Goal: Contribute content: Add original content to the website for others to see

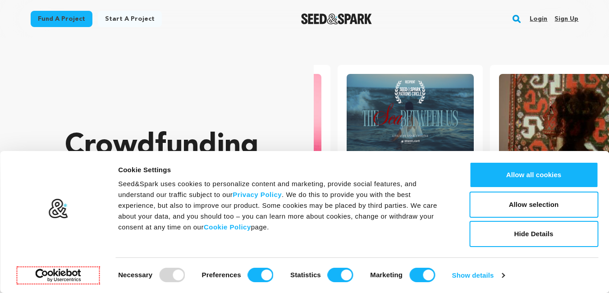
scroll to position [0, 159]
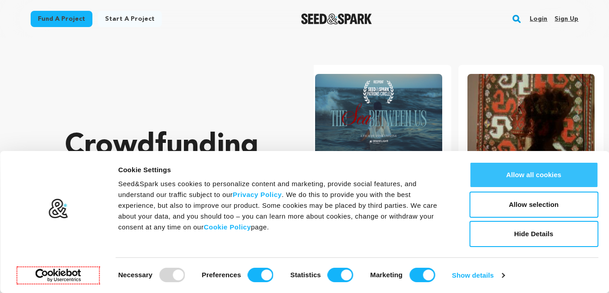
click at [529, 181] on button "Allow all cookies" at bounding box center [533, 175] width 129 height 26
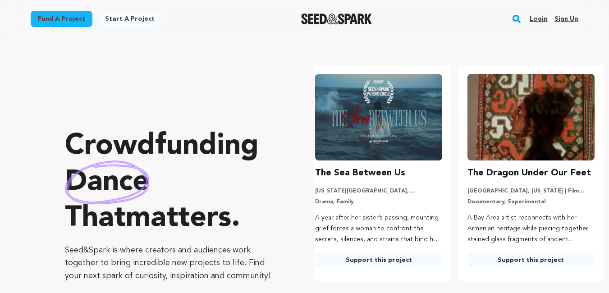
click at [564, 18] on link "Sign up" at bounding box center [566, 19] width 24 height 14
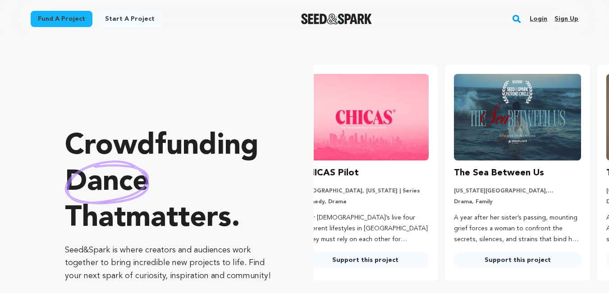
scroll to position [0, 0]
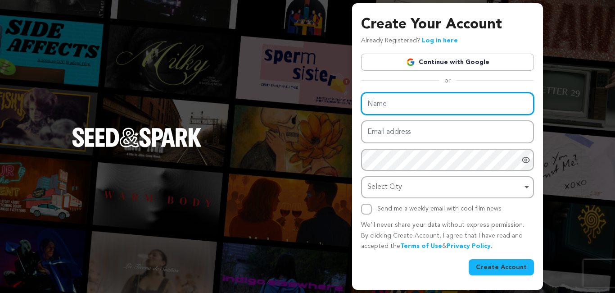
click at [380, 98] on input "Name" at bounding box center [447, 103] width 173 height 23
type input "Fight Shop HTX"
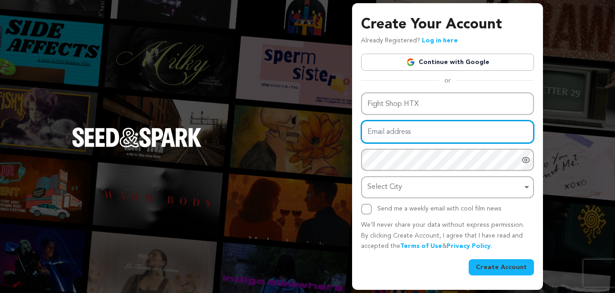
click at [417, 128] on input "Email address" at bounding box center [447, 131] width 173 height 23
type input "fightshophtx@gmail.com"
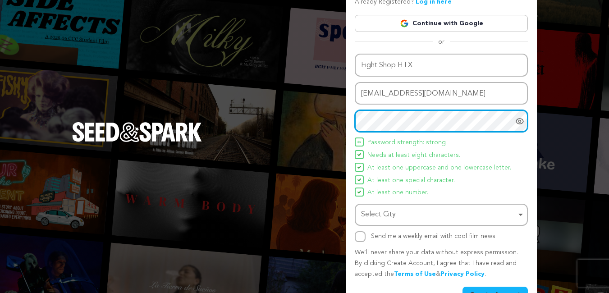
scroll to position [54, 0]
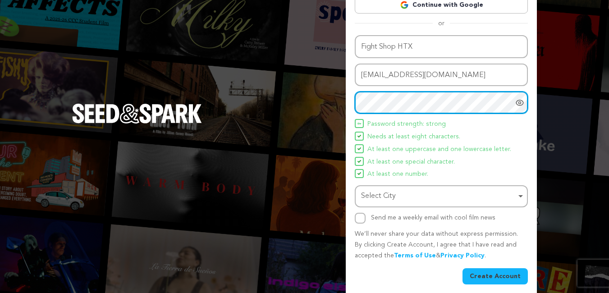
click at [395, 194] on div "Select City Remove item" at bounding box center [438, 196] width 155 height 13
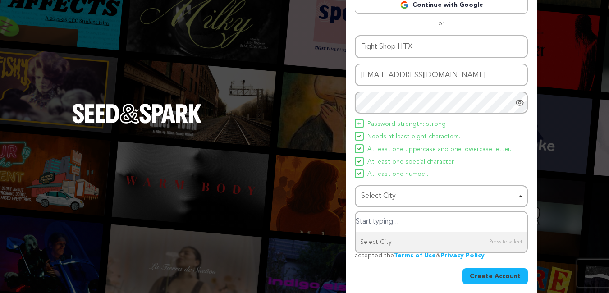
click at [377, 220] on input "Select City" at bounding box center [440, 222] width 171 height 20
type input "Houst"
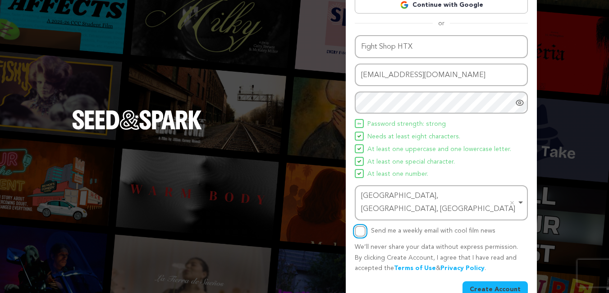
click at [357, 226] on input "Send me a weekly email with cool film news" at bounding box center [360, 231] width 11 height 11
checkbox input "true"
click at [494, 281] on button "Create Account" at bounding box center [494, 289] width 65 height 16
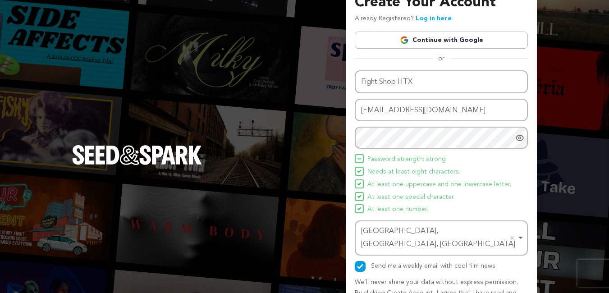
scroll to position [0, 0]
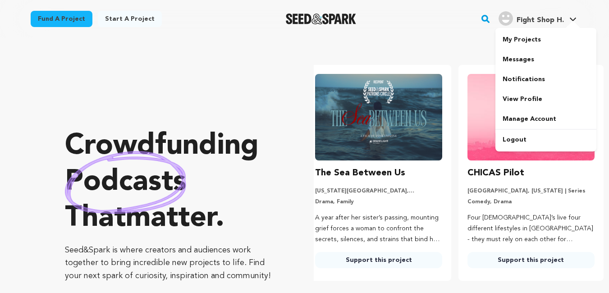
type input "[EMAIL_ADDRESS][DOMAIN_NAME]"
click at [531, 20] on span "Fight Shop H." at bounding box center [539, 20] width 47 height 7
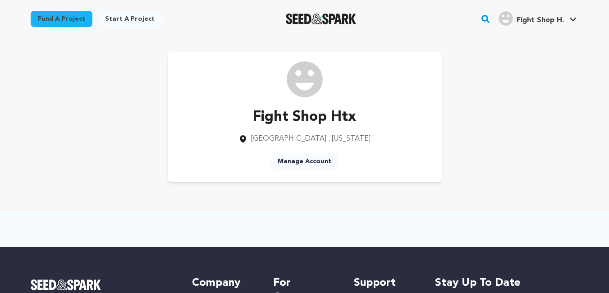
click at [290, 159] on link "Manage Account" at bounding box center [304, 161] width 68 height 16
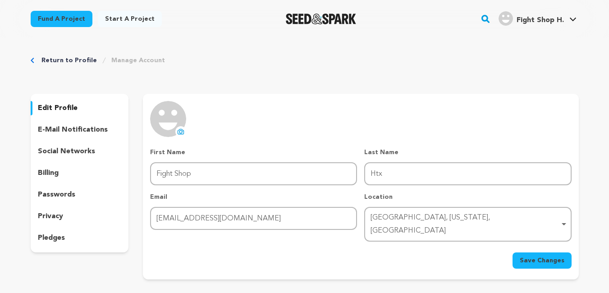
click at [180, 132] on icon at bounding box center [180, 131] width 7 height 7
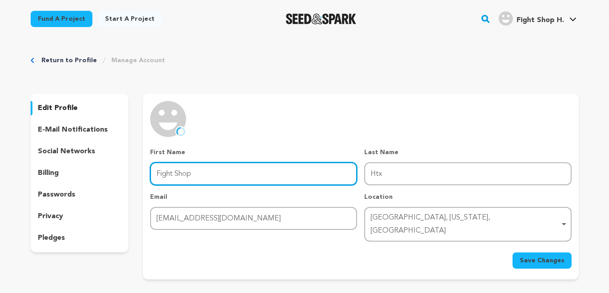
click at [232, 169] on input "Fight Shop" at bounding box center [253, 173] width 207 height 23
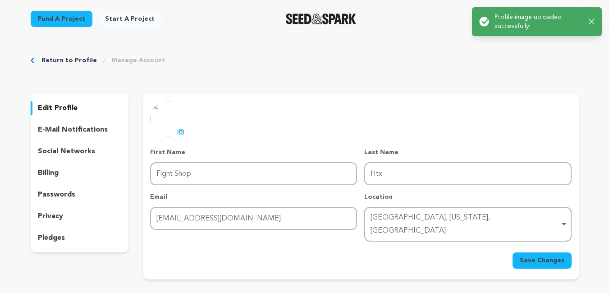
click at [529, 256] on span "Save Changes" at bounding box center [541, 260] width 45 height 9
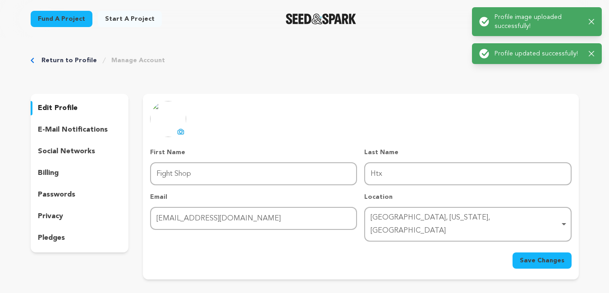
click at [59, 151] on p "social networks" at bounding box center [66, 151] width 57 height 11
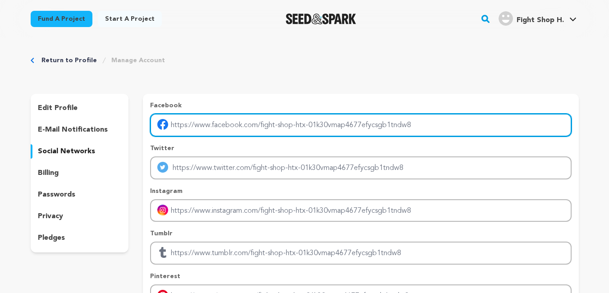
click at [194, 118] on input "Enter facebook profile link" at bounding box center [360, 125] width 421 height 23
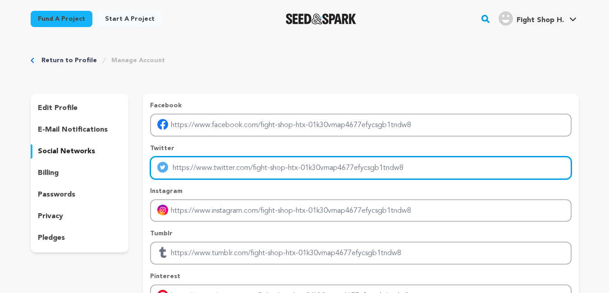
click at [183, 167] on input "Enter twitter profile link" at bounding box center [360, 167] width 421 height 23
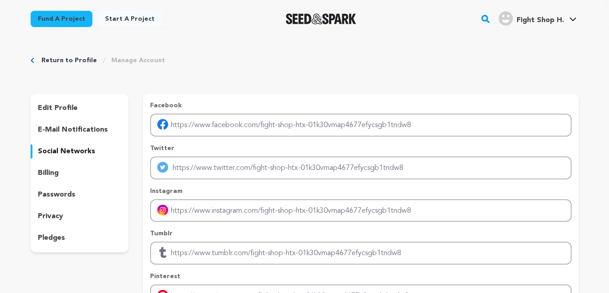
click at [62, 131] on p "e-mail notifications" at bounding box center [73, 129] width 70 height 11
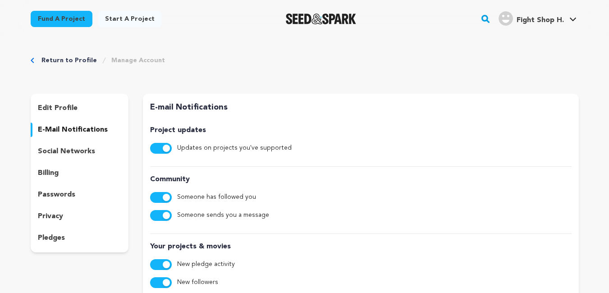
click at [67, 108] on p "edit profile" at bounding box center [58, 108] width 40 height 11
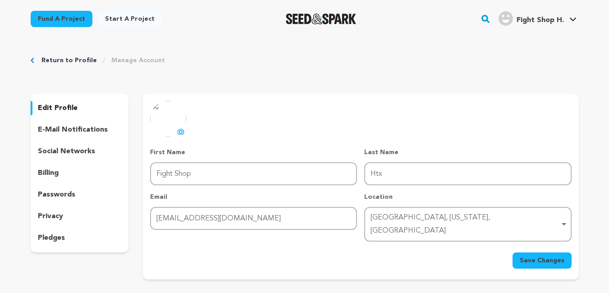
click at [525, 21] on span "Fight Shop H." at bounding box center [539, 20] width 47 height 7
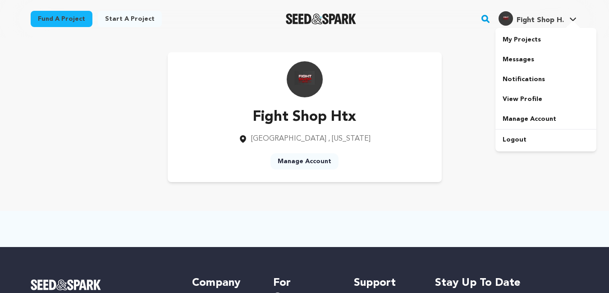
click at [516, 39] on link "My Projects" at bounding box center [545, 40] width 101 height 20
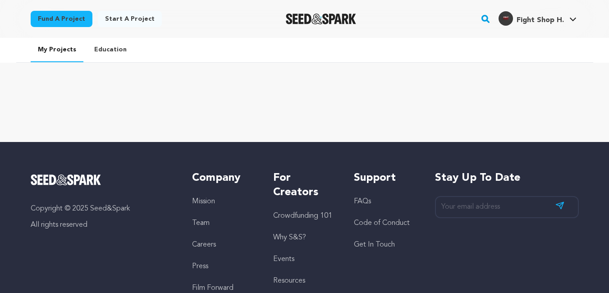
click at [109, 46] on link "Education" at bounding box center [110, 49] width 47 height 23
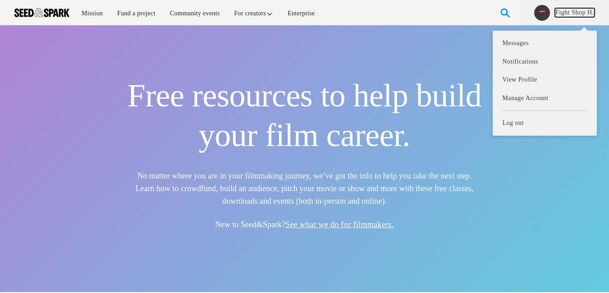
click at [579, 14] on link "Fight Shop H." at bounding box center [575, 12] width 40 height 9
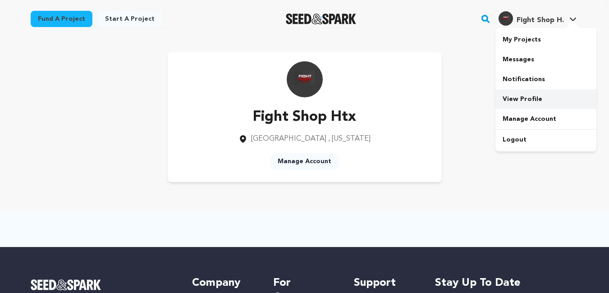
click at [517, 99] on link "View Profile" at bounding box center [545, 99] width 101 height 20
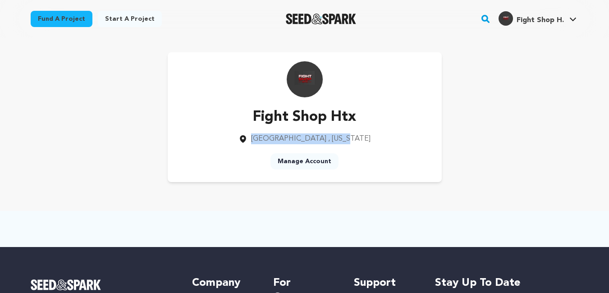
drag, startPoint x: 234, startPoint y: 141, endPoint x: 364, endPoint y: 143, distance: 129.8
click at [364, 143] on div "Fight Shop Htx [GEOGRAPHIC_DATA] , [US_STATE] Manage Account" at bounding box center [305, 117] width 274 height 130
click at [289, 161] on link "Manage Account" at bounding box center [304, 161] width 68 height 16
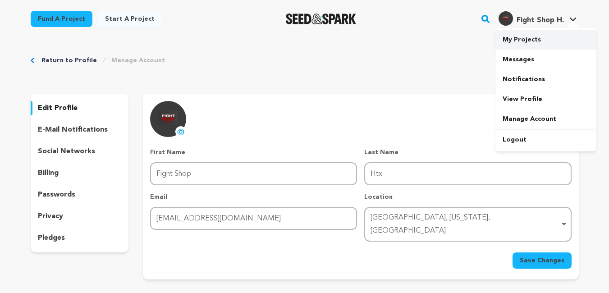
click at [525, 43] on link "My Projects" at bounding box center [545, 40] width 101 height 20
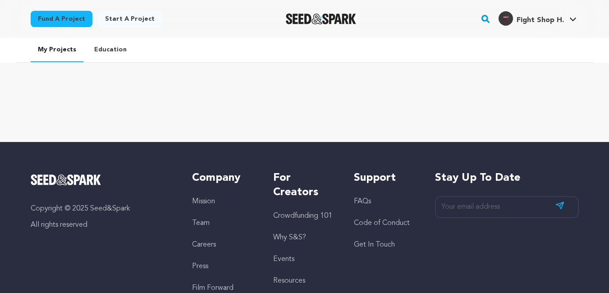
click at [130, 18] on link "Start a project" at bounding box center [130, 19] width 64 height 16
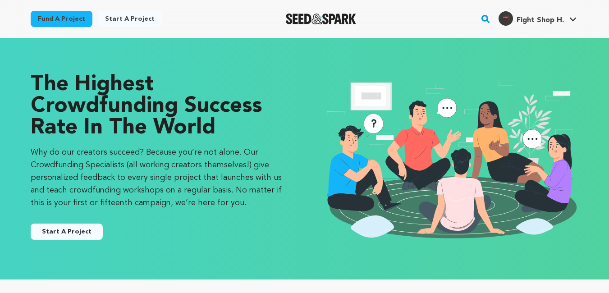
click at [65, 230] on button "Start A Project" at bounding box center [67, 231] width 72 height 16
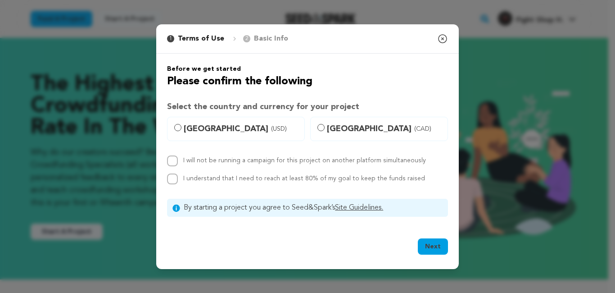
click at [234, 128] on span "United States (USD)" at bounding box center [241, 129] width 115 height 13
click at [182, 128] on input "United States (USD)" at bounding box center [177, 127] width 7 height 7
radio input "true"
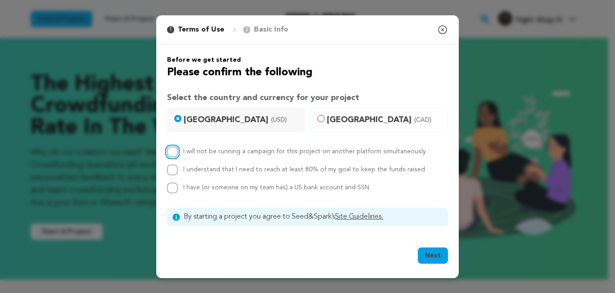
drag, startPoint x: 175, startPoint y: 151, endPoint x: 173, endPoint y: 172, distance: 20.4
click at [174, 153] on input "I will not be running a campaign for this project on another platform simultane…" at bounding box center [172, 151] width 11 height 11
checkbox input "true"
click at [173, 172] on input "I understand that I need to reach at least 80% of my goal to keep the funds rai…" at bounding box center [172, 169] width 11 height 11
checkbox input "true"
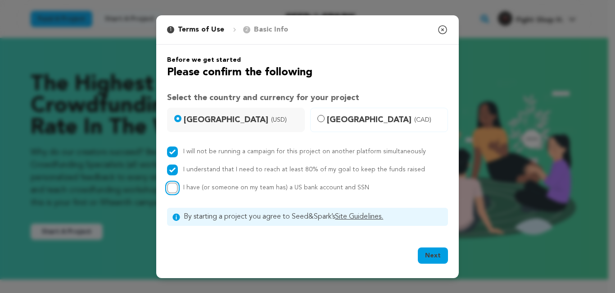
click at [169, 191] on input "I have (or someone on my team has) a US bank account and SSN" at bounding box center [172, 187] width 11 height 11
checkbox input "true"
click at [432, 249] on button "Next" at bounding box center [433, 255] width 30 height 16
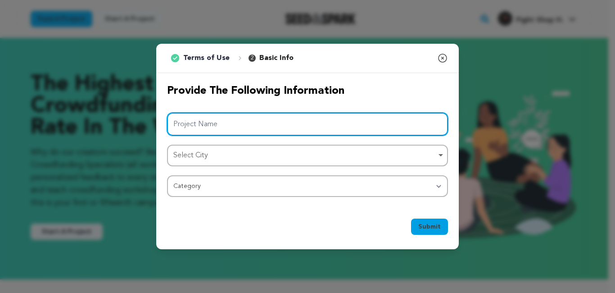
click at [183, 124] on input "Project Name" at bounding box center [307, 124] width 281 height 23
paste input "Fight Shop HTX"
click at [200, 151] on div "Select City Remove item" at bounding box center [304, 155] width 263 height 13
type input "Fight Shop HTX"
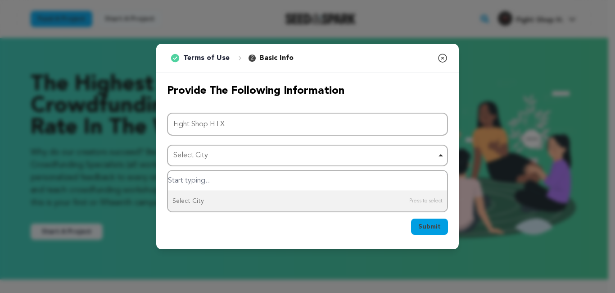
click at [201, 177] on input "Select City" at bounding box center [307, 181] width 279 height 20
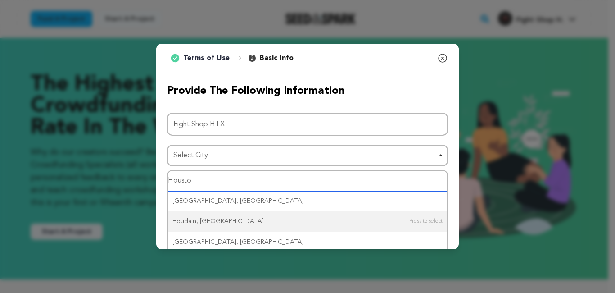
scroll to position [24, 0]
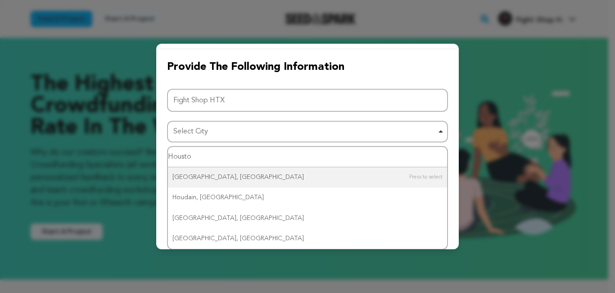
click at [212, 156] on input "Housto" at bounding box center [307, 157] width 279 height 20
type input "Houston"
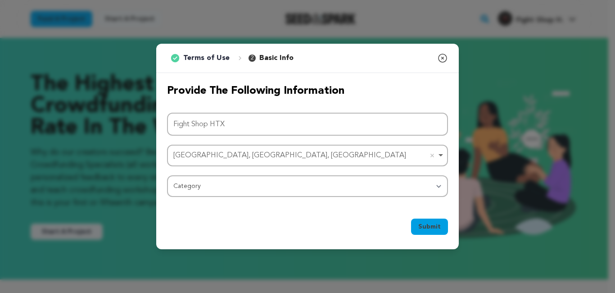
scroll to position [0, 0]
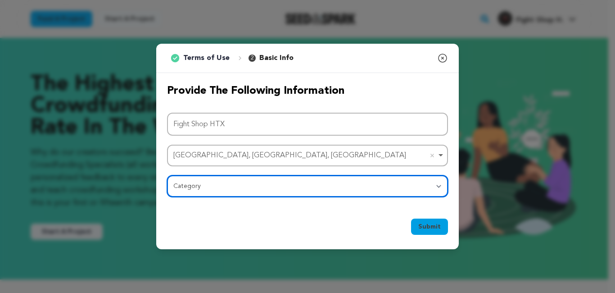
select select "1293"
click at [167, 175] on select "Category Film Feature Film Short Series Film Festival Company Music Video VR Ex…" at bounding box center [307, 186] width 281 height 22
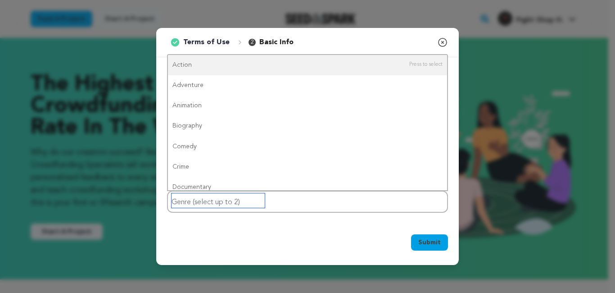
click at [223, 198] on input "Genre (select up to 2)" at bounding box center [218, 200] width 93 height 14
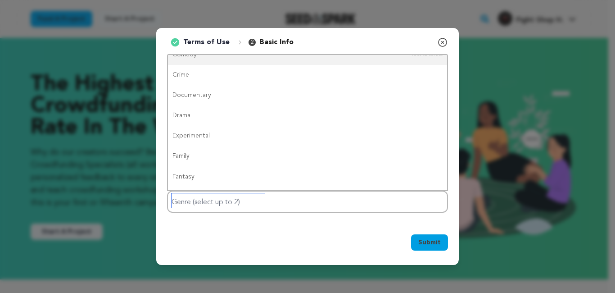
scroll to position [162, 0]
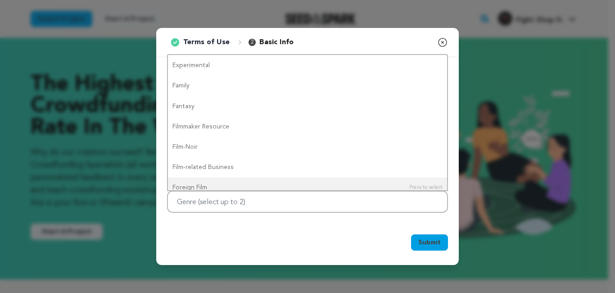
click at [207, 221] on div "Provide the following information Project Name Fight Shop HTX Houston, TX, USA …" at bounding box center [307, 140] width 303 height 166
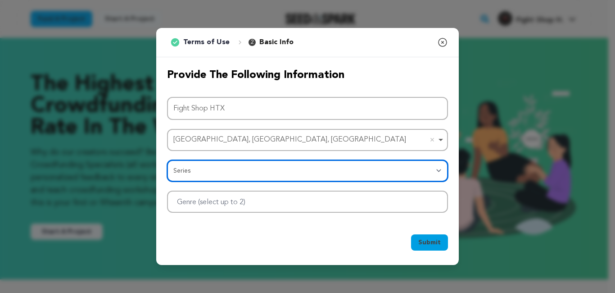
click at [167, 160] on select "Category Film Feature Film Short Series Film Festival Company Music Video VR Ex…" at bounding box center [307, 171] width 281 height 22
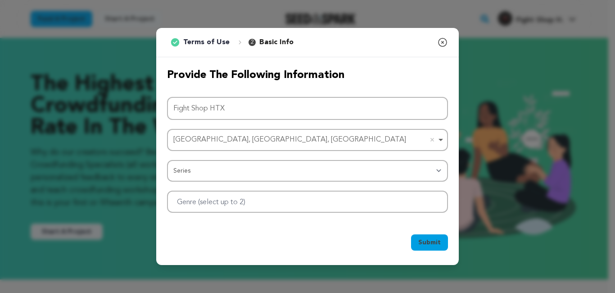
click at [228, 217] on div "Provide the following information Project Name Fight Shop HTX Houston, TX, USA …" at bounding box center [307, 140] width 303 height 166
click at [227, 205] on input "Genre (select up to 2)" at bounding box center [218, 200] width 93 height 14
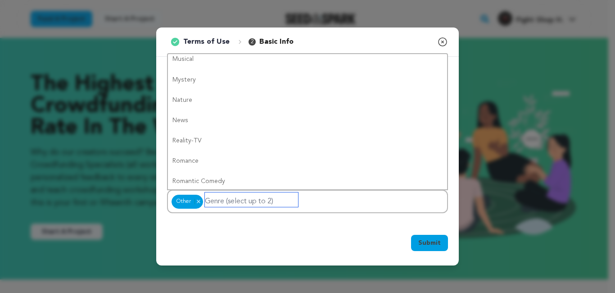
scroll to position [0, 0]
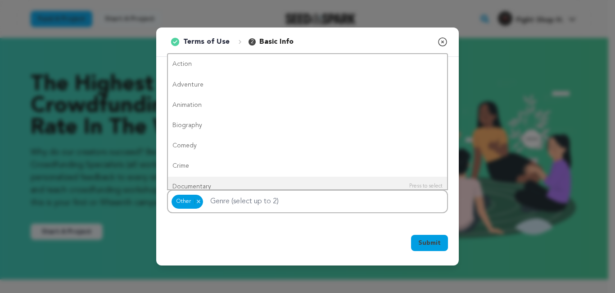
click at [426, 240] on span "Submit" at bounding box center [429, 242] width 23 height 9
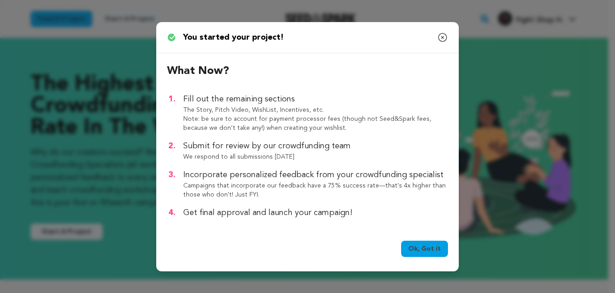
click at [423, 245] on link "Ok, Got it" at bounding box center [424, 249] width 47 height 16
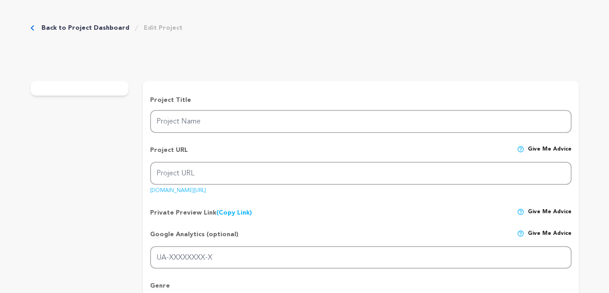
type input "Fight Shop HTX"
type input "fight-shop-htx"
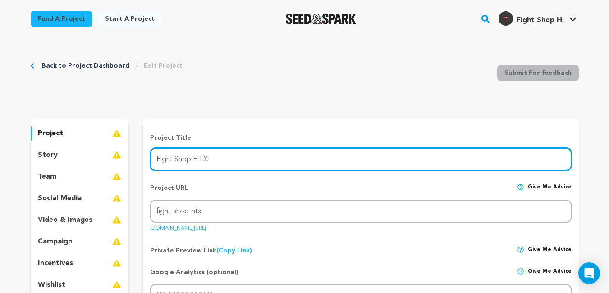
click at [192, 157] on input "Fight Shop HTX" at bounding box center [360, 159] width 421 height 23
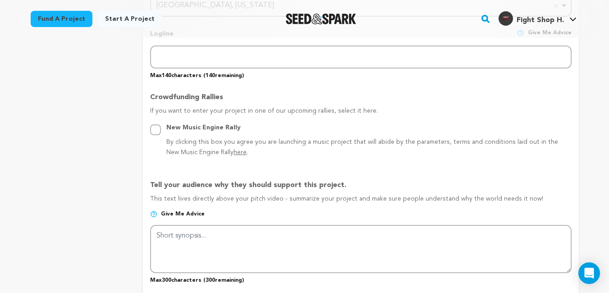
scroll to position [487, 0]
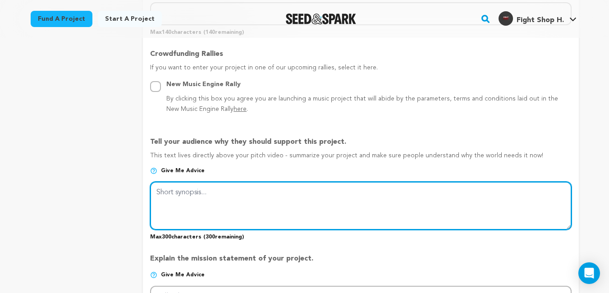
click at [246, 200] on textarea at bounding box center [360, 206] width 421 height 48
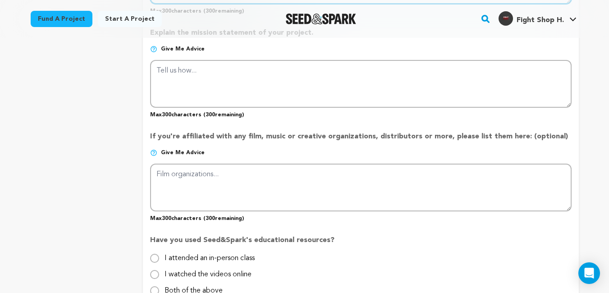
scroll to position [649, 0]
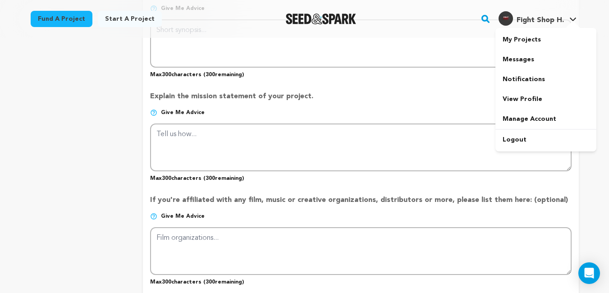
click at [531, 23] on span "Fight Shop H." at bounding box center [539, 20] width 47 height 7
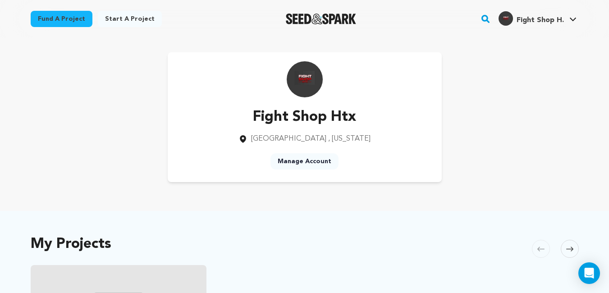
click at [318, 157] on link "Manage Account" at bounding box center [304, 161] width 68 height 16
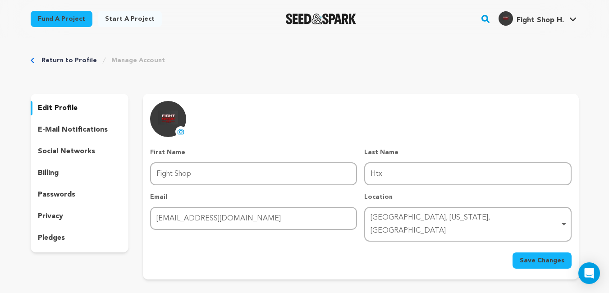
click at [59, 151] on p "social networks" at bounding box center [66, 151] width 57 height 11
